Goal: Task Accomplishment & Management: Check status

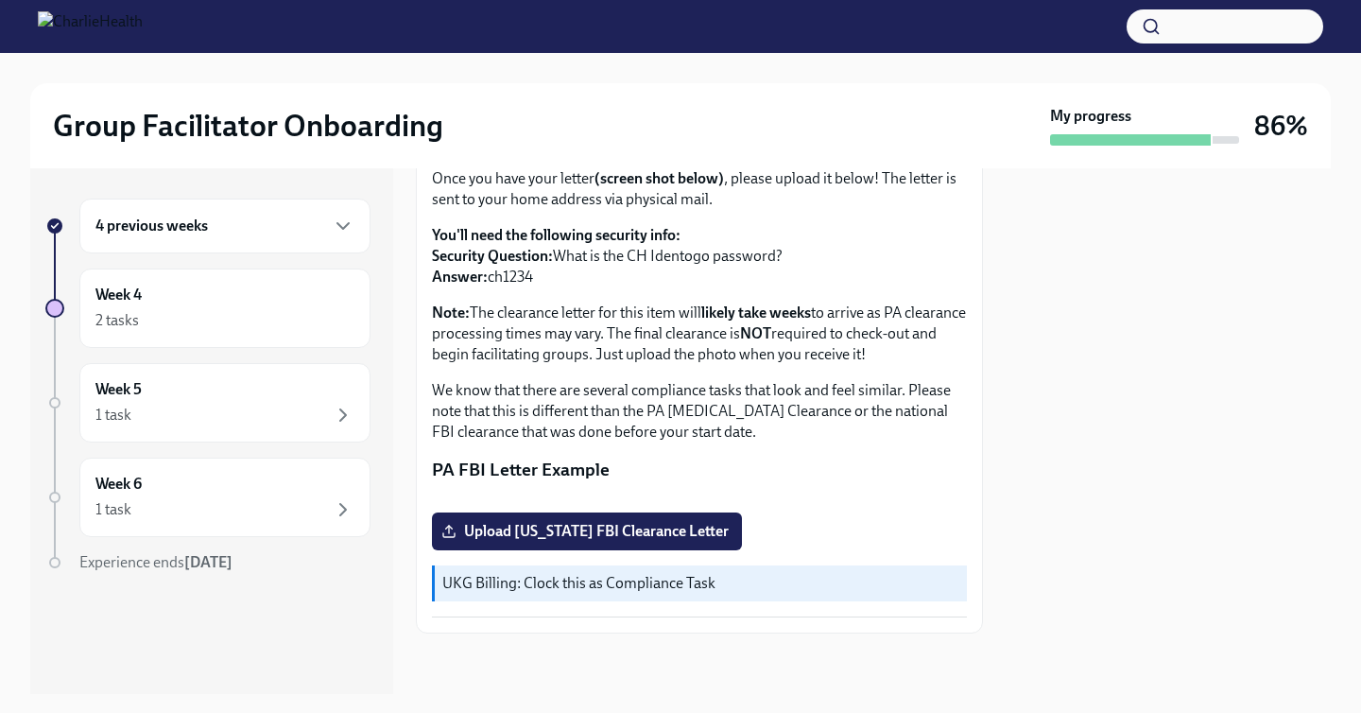
scroll to position [390, 0]
click at [269, 399] on div "Week 5 1 task" at bounding box center [224, 402] width 259 height 47
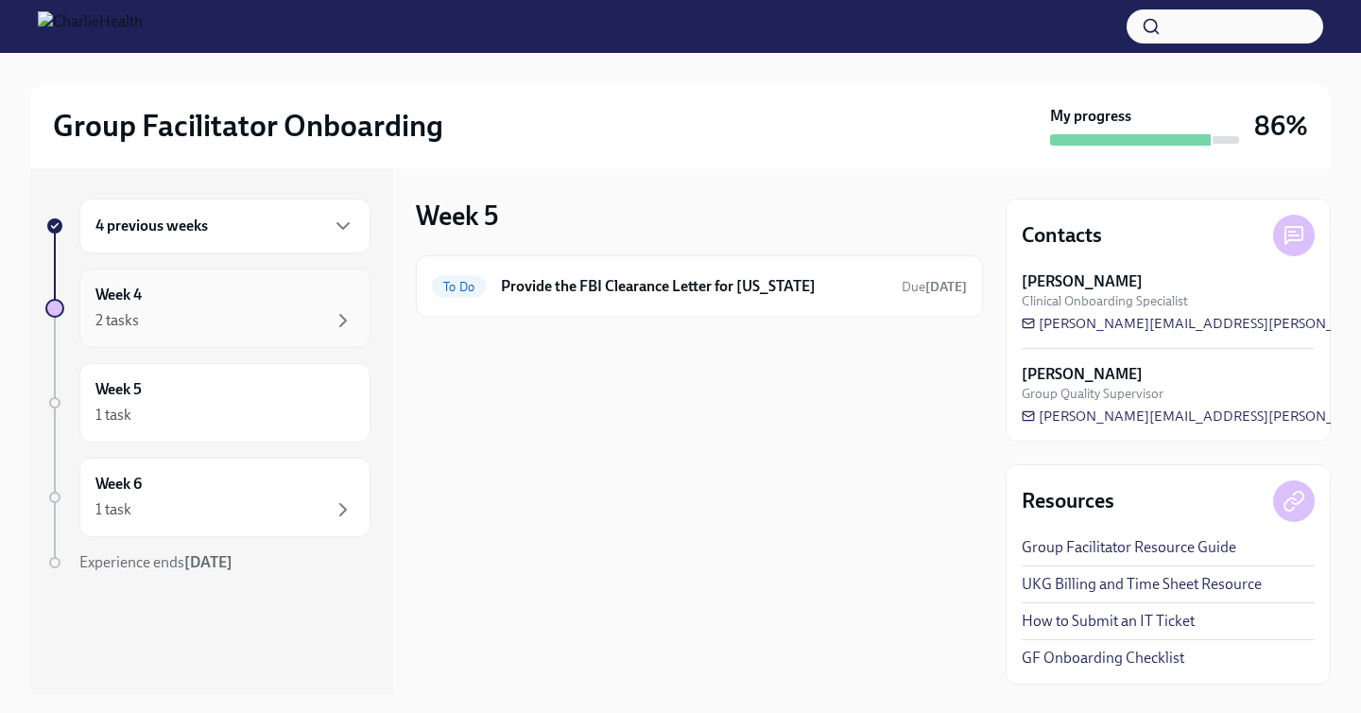
click at [274, 330] on div "2 tasks" at bounding box center [224, 320] width 259 height 23
click at [536, 358] on h4 "Completed tasks" at bounding box center [490, 362] width 149 height 28
click at [612, 331] on div "To Do Provide the FBI Clearance Letter for [US_STATE] Due [DATE] Completed task…" at bounding box center [699, 354] width 567 height 199
click at [598, 304] on div "To Do Provide the FBI Clearance Letter for [US_STATE] Due [DATE]" at bounding box center [699, 286] width 567 height 62
click at [565, 299] on div "To Do Provide the FBI Clearance Letter for [US_STATE] Due [DATE]" at bounding box center [699, 286] width 535 height 30
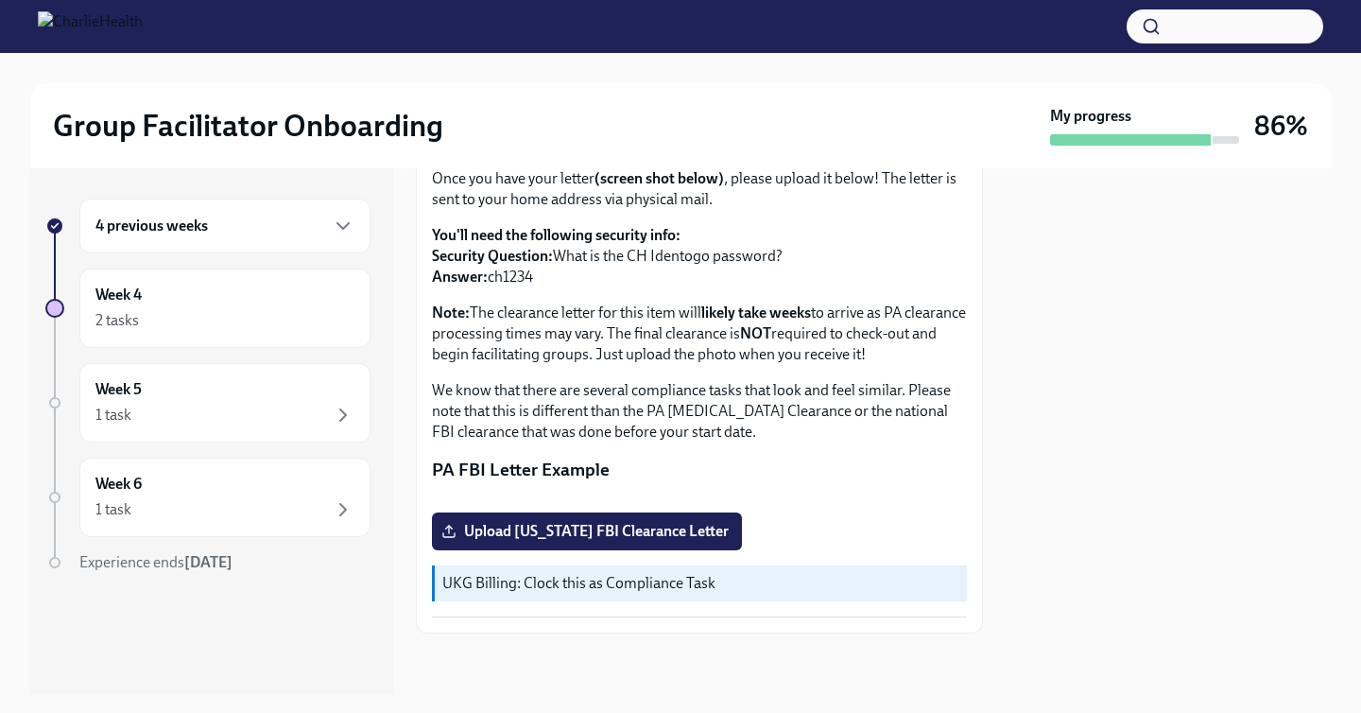
scroll to position [391, 0]
